Goal: Task Accomplishment & Management: Manage account settings

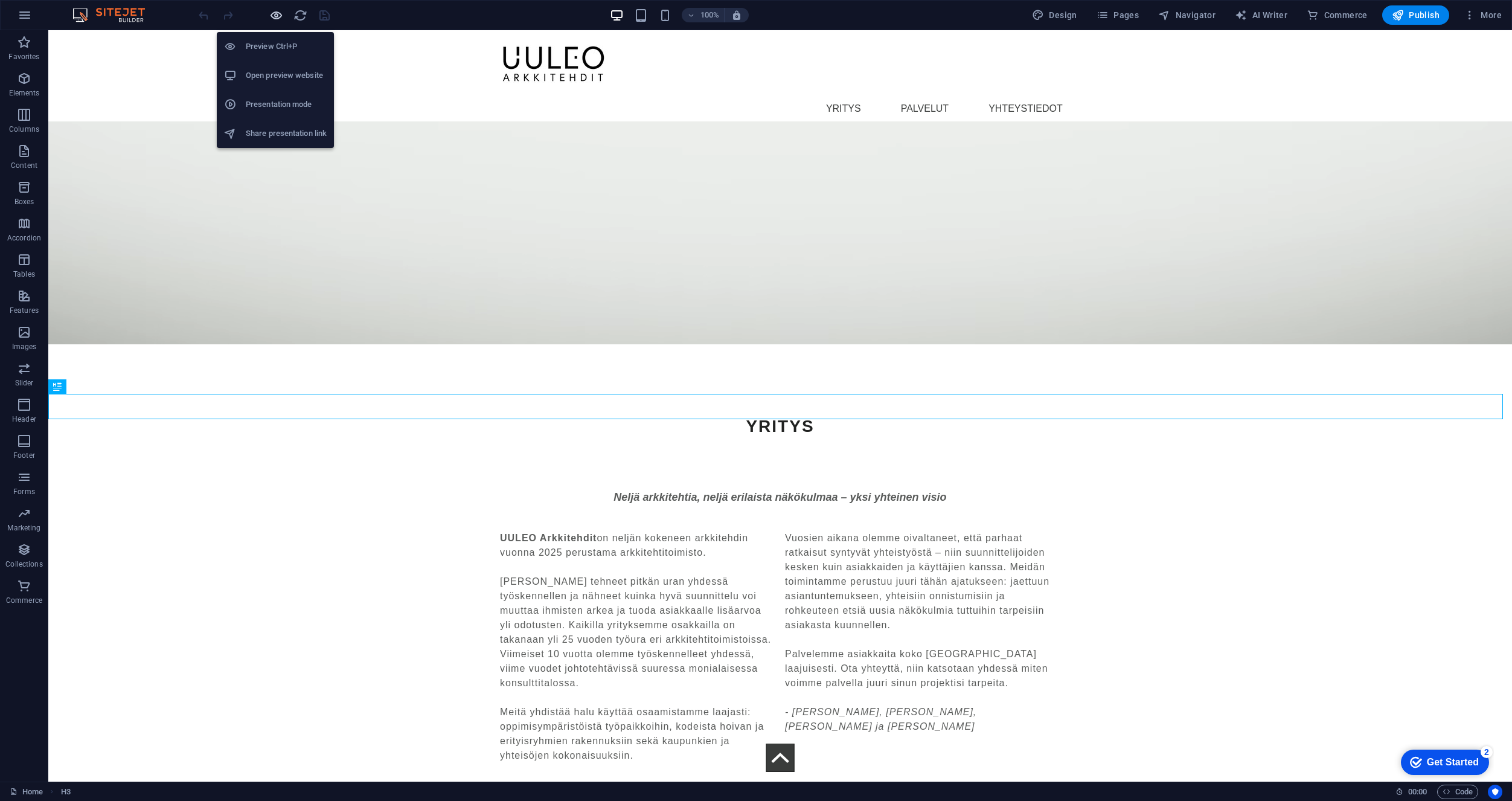
click at [279, 15] on icon "button" at bounding box center [276, 15] width 14 height 14
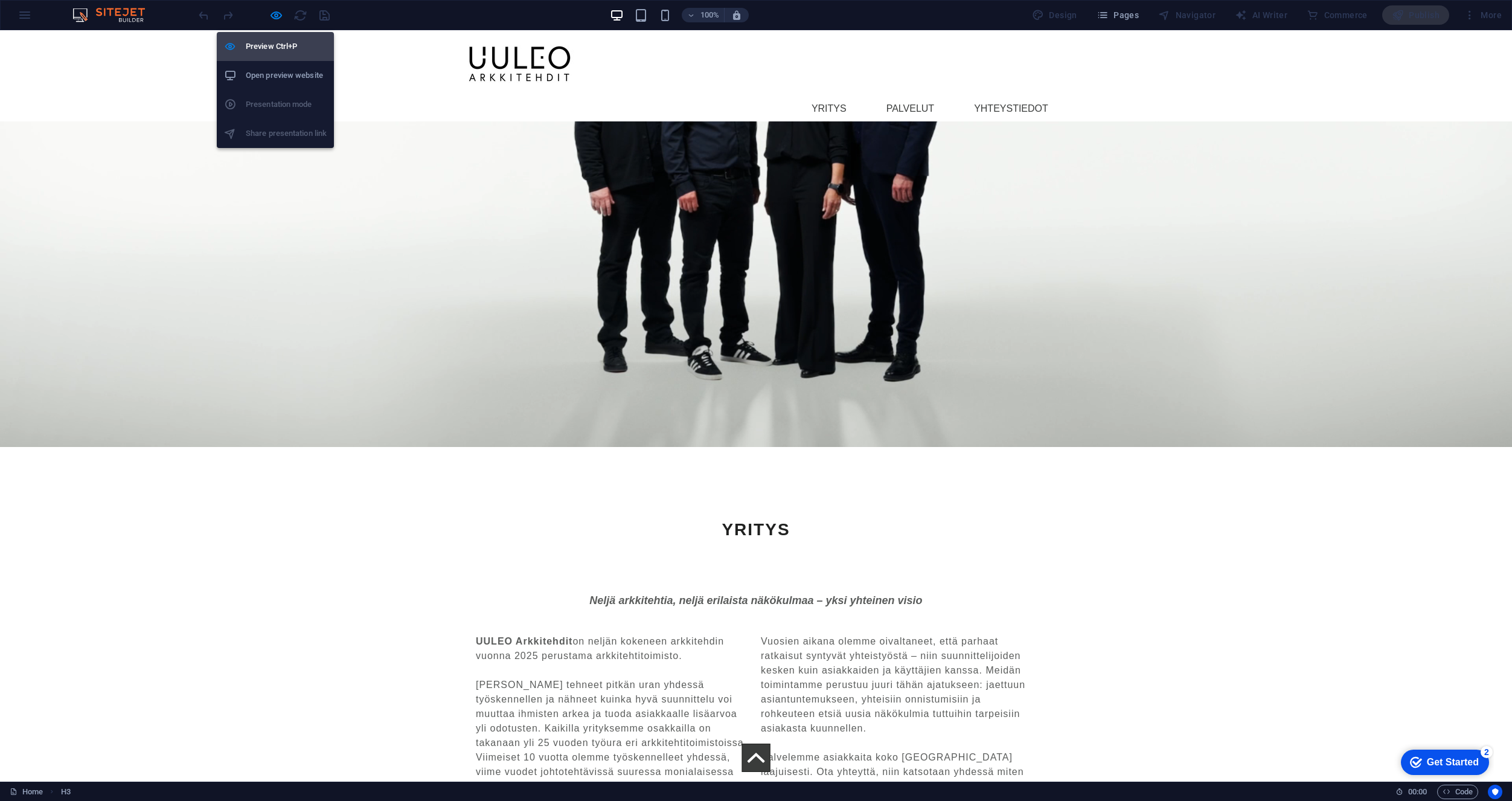
scroll to position [524, 0]
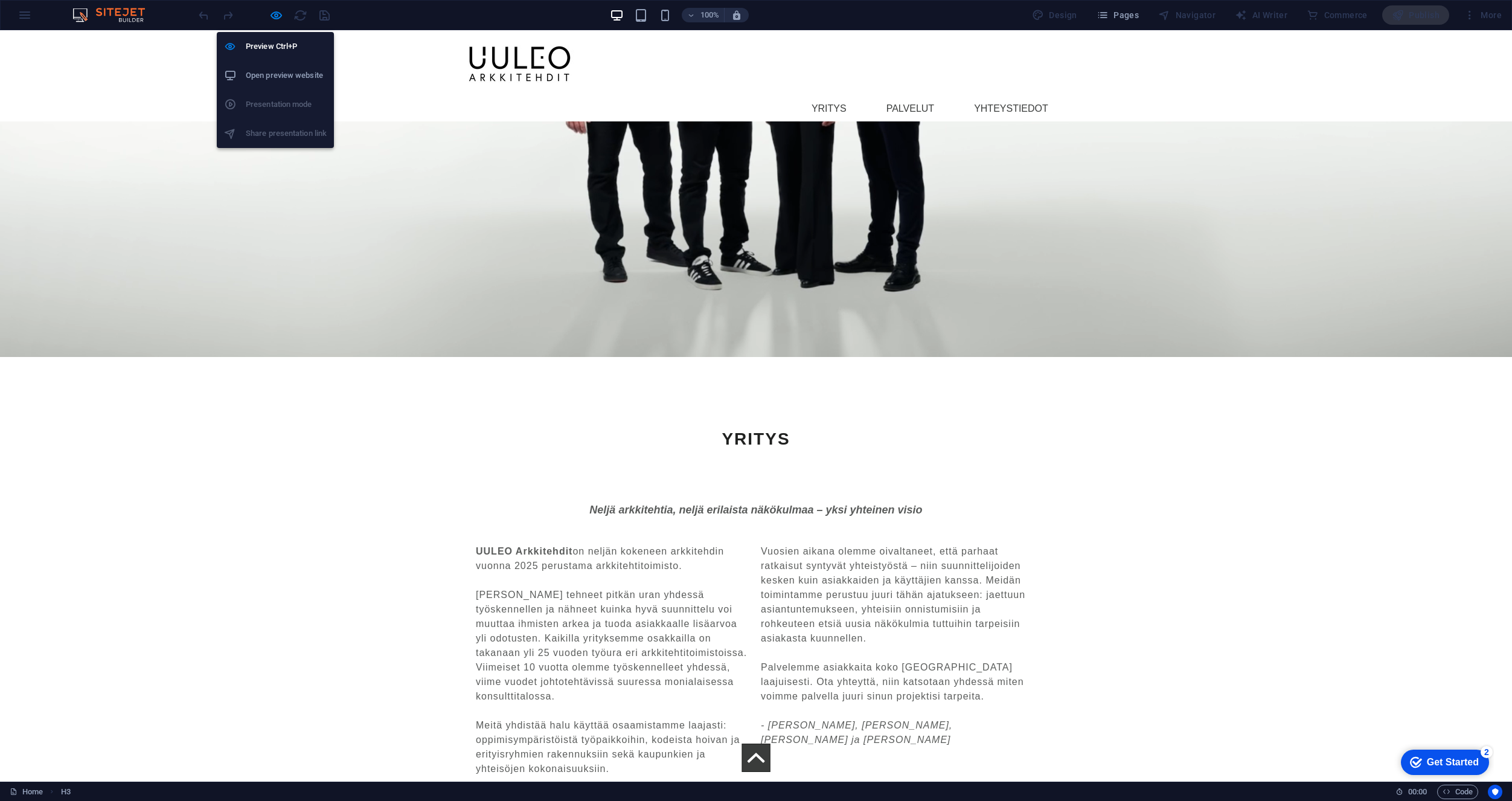
click at [271, 72] on h6 "Open preview website" at bounding box center [286, 76] width 81 height 15
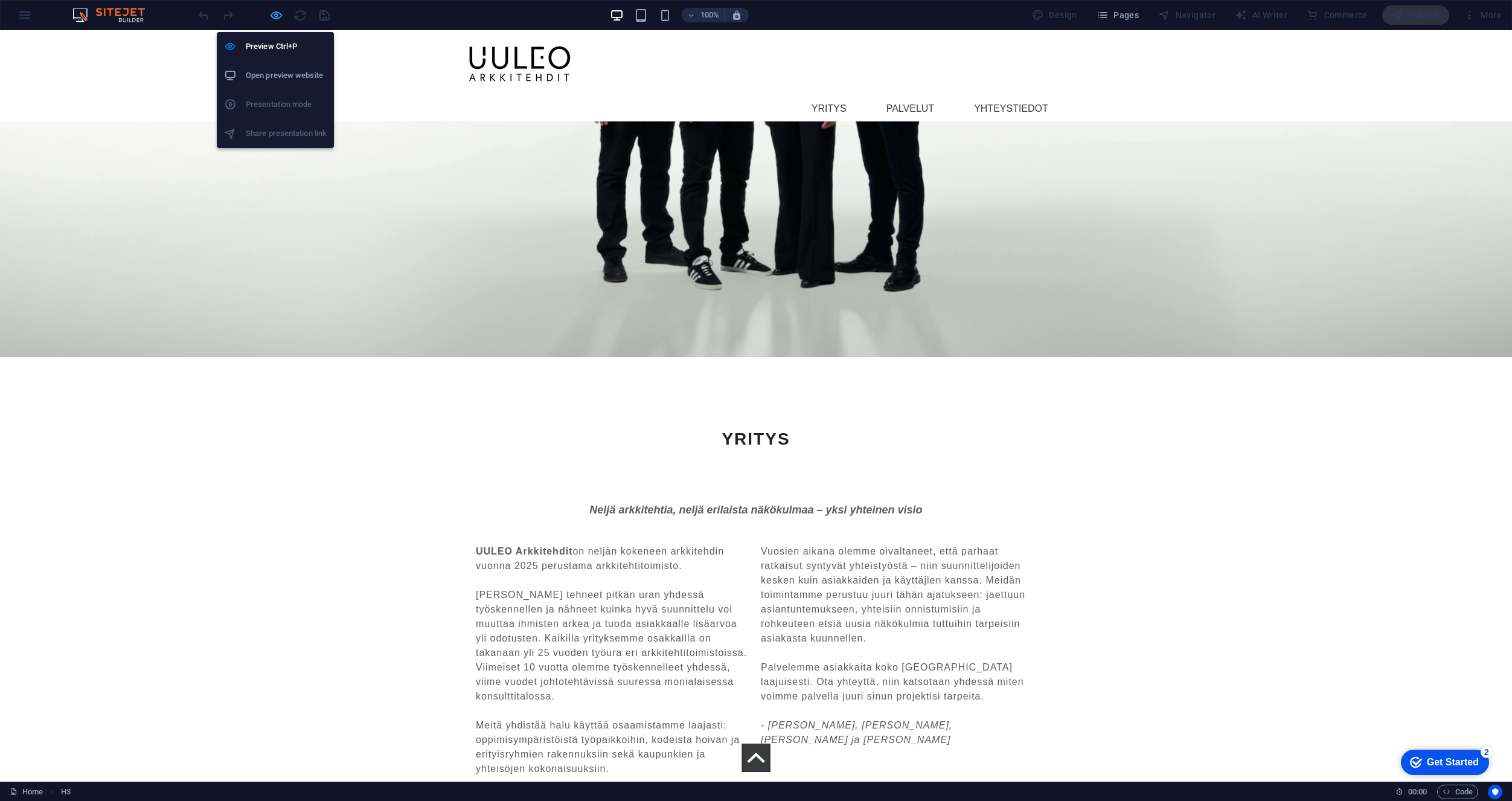
click at [276, 12] on icon "button" at bounding box center [276, 15] width 14 height 14
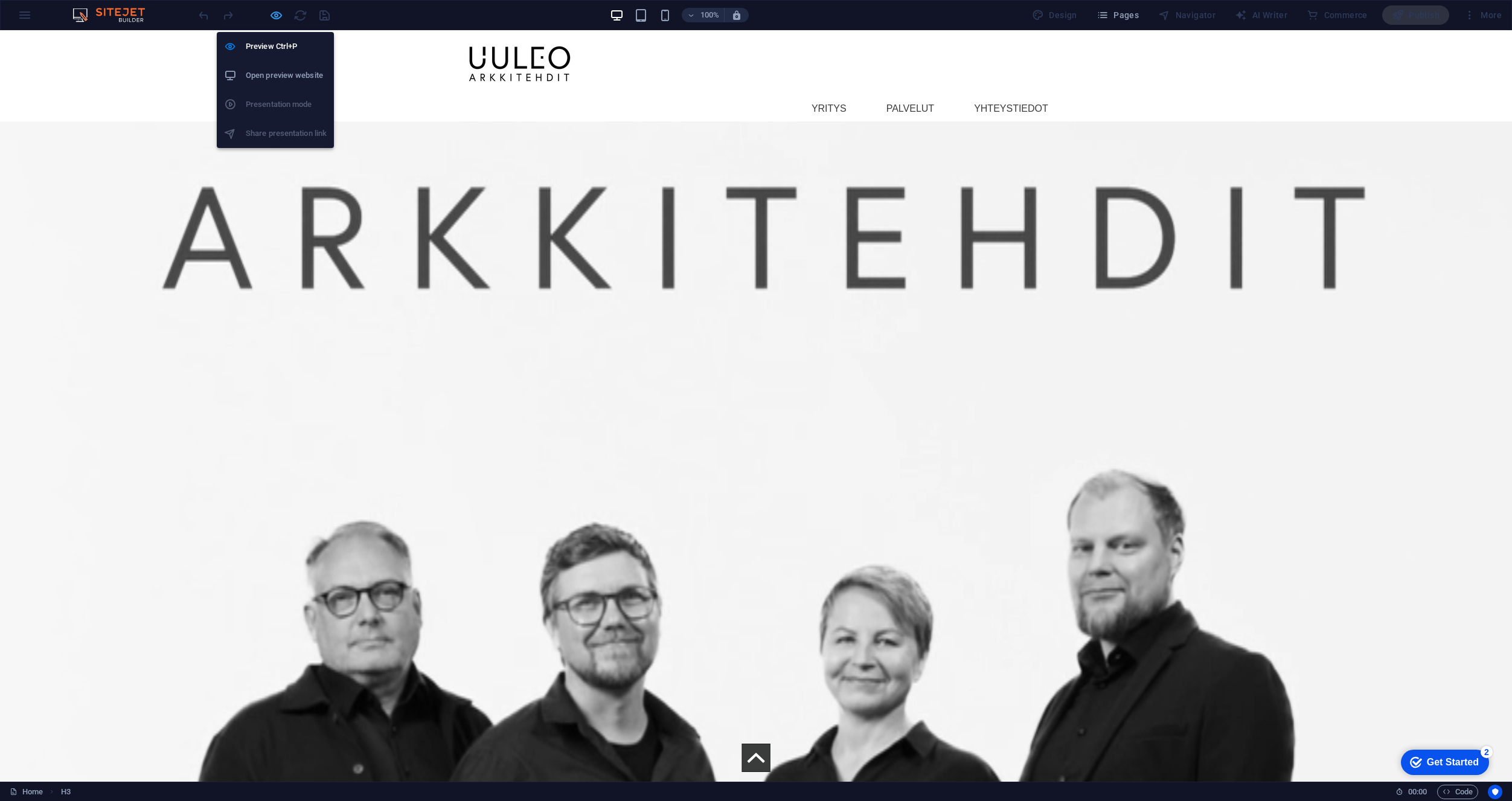
scroll to position [2815, 0]
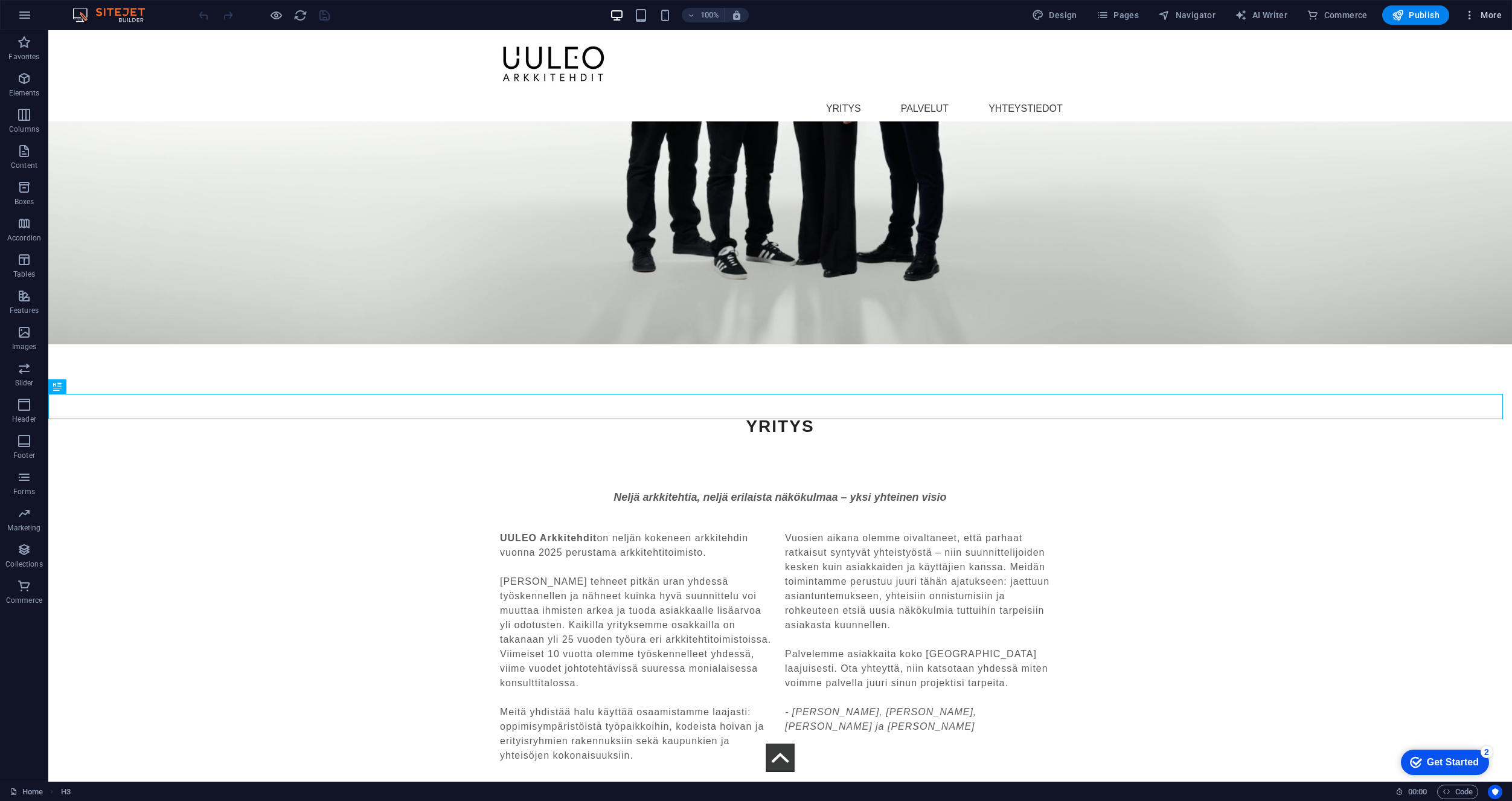
click at [1471, 15] on icon "button" at bounding box center [1470, 15] width 12 height 12
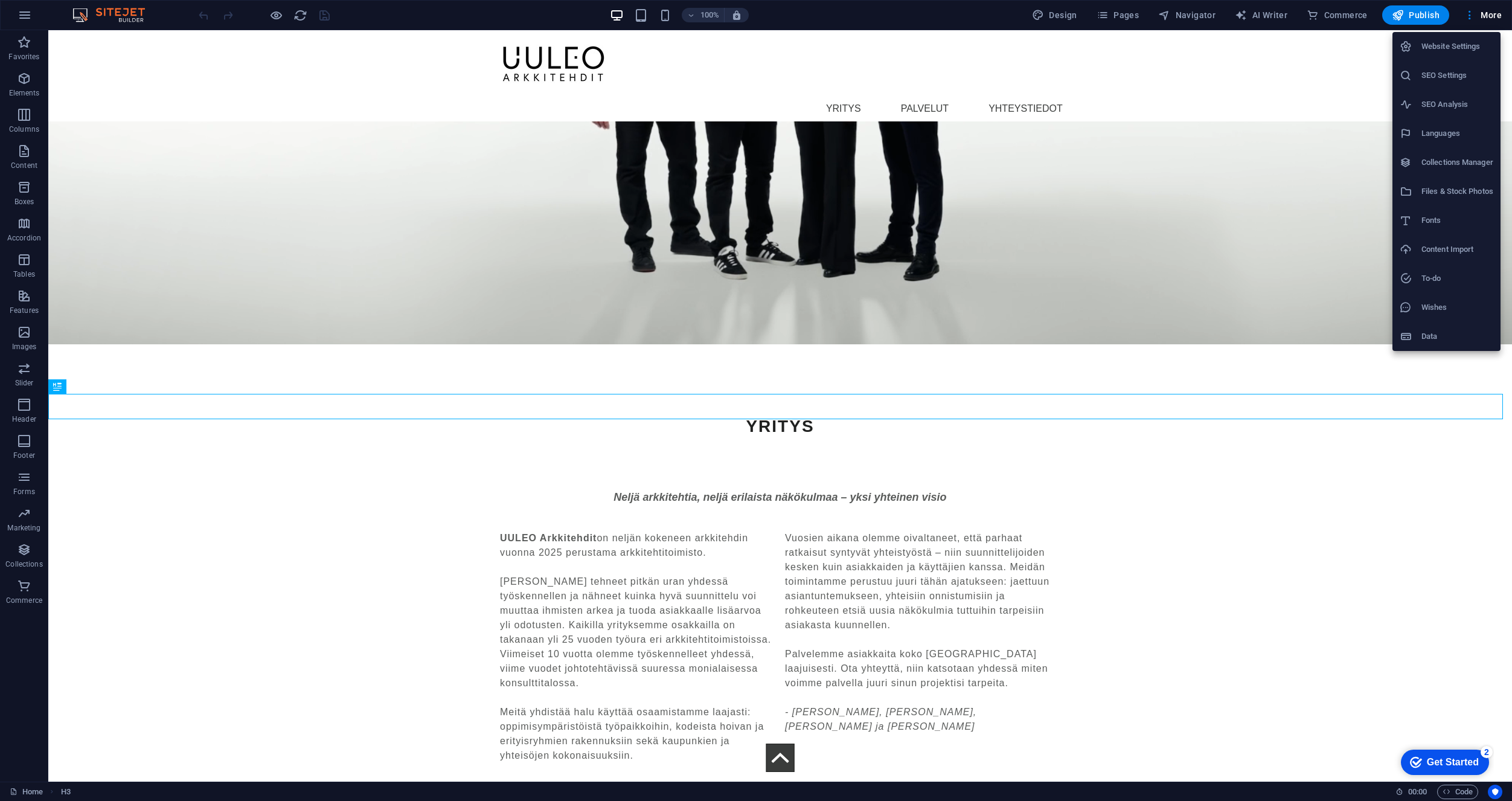
click at [1440, 70] on h6 "SEO Settings" at bounding box center [1457, 76] width 72 height 15
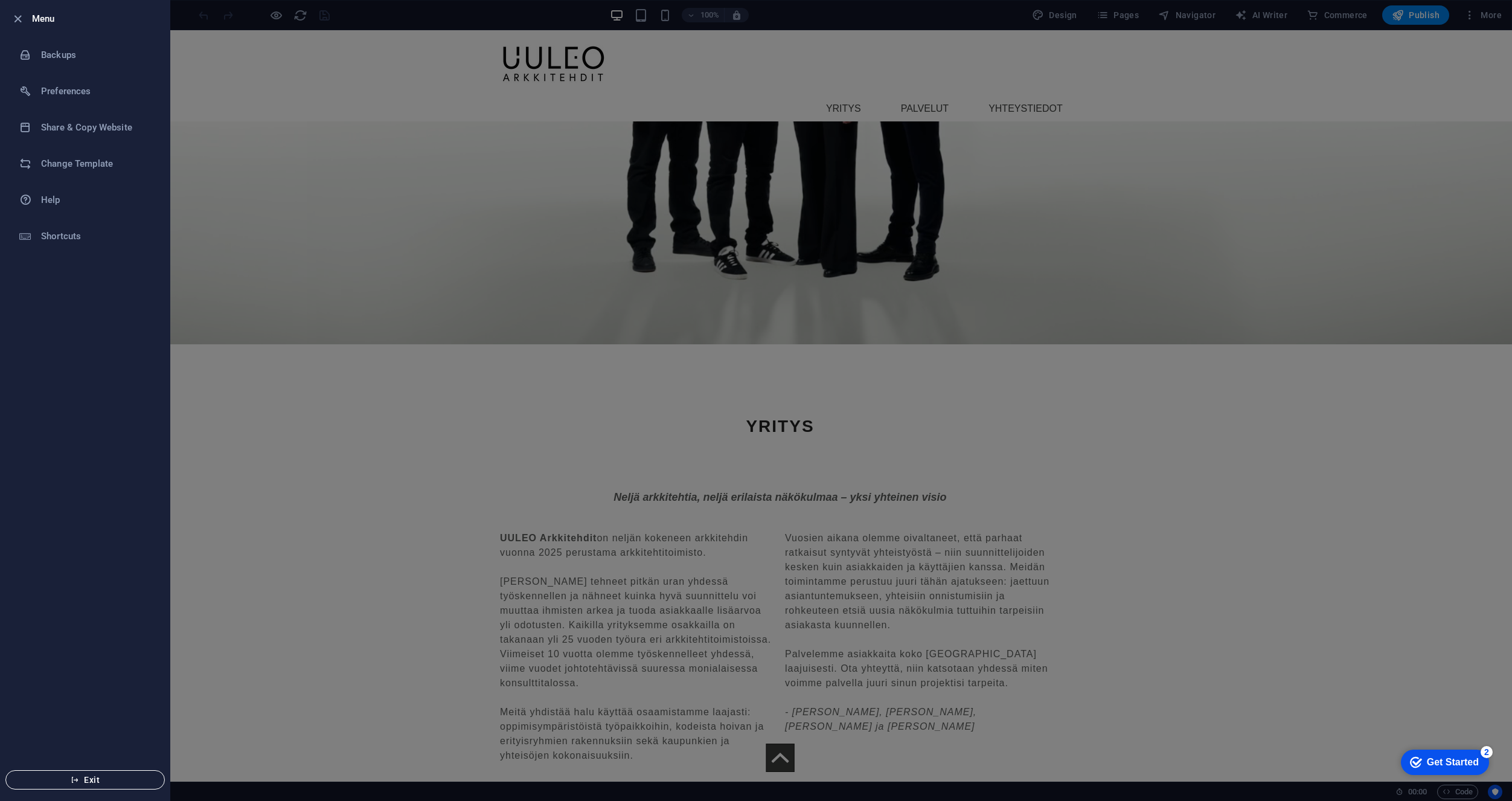
click at [106, 786] on button "Exit" at bounding box center [85, 780] width 159 height 19
